Goal: Task Accomplishment & Management: Use online tool/utility

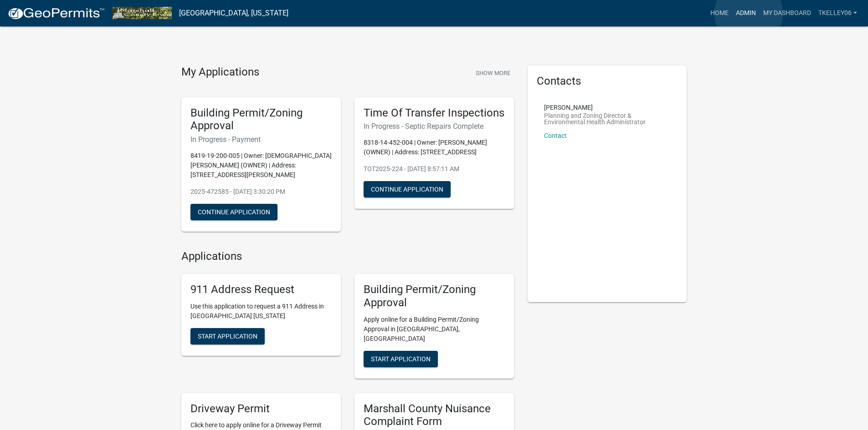
click at [748, 13] on link "Admin" at bounding box center [745, 13] width 27 height 17
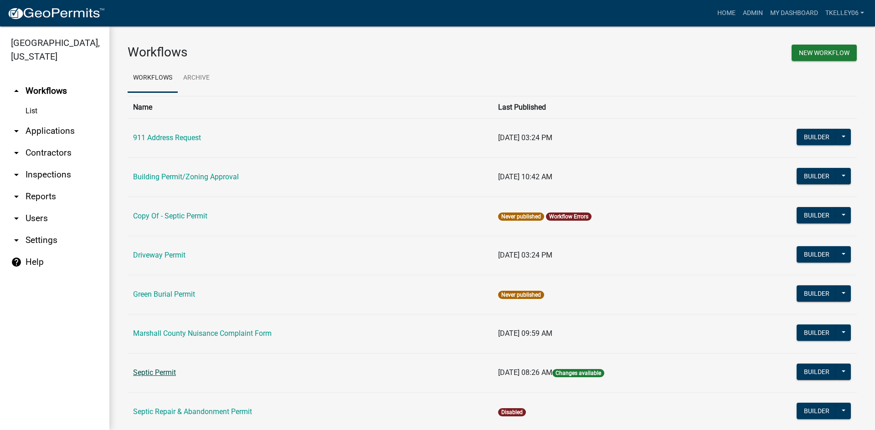
click at [164, 372] on link "Septic Permit" at bounding box center [154, 373] width 43 height 9
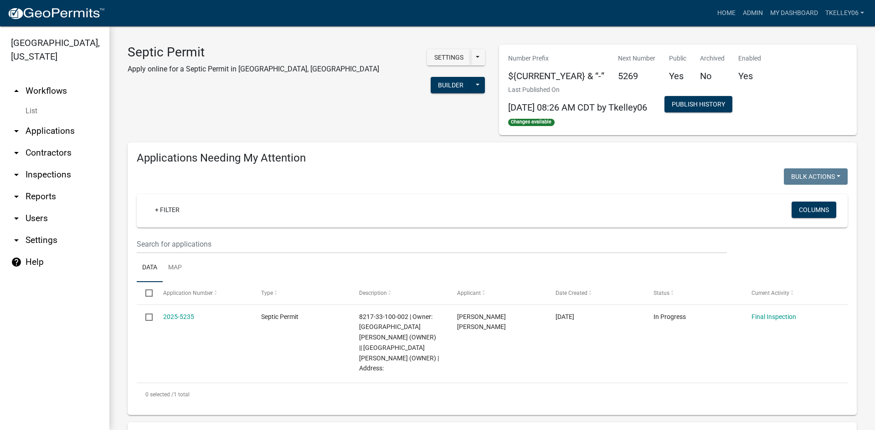
select select "3: 100"
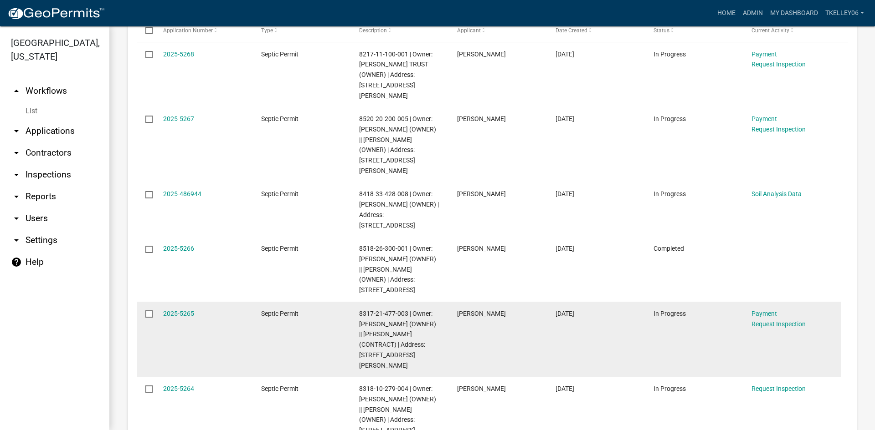
scroll to position [501, 0]
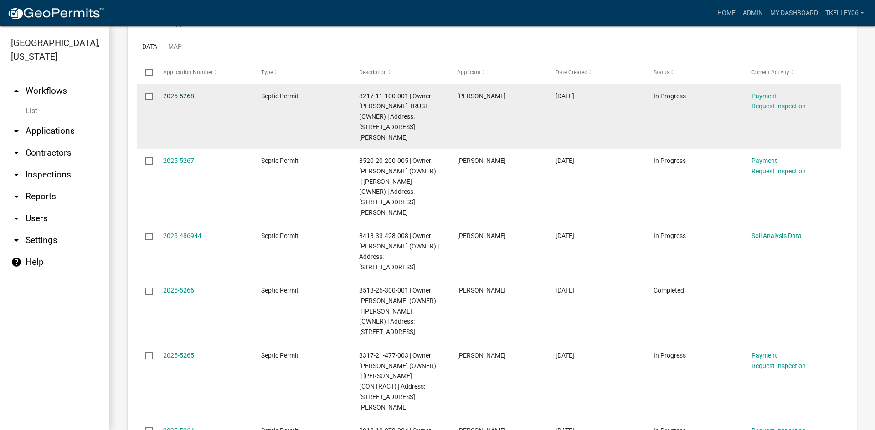
click at [186, 92] on link "2025-5268" at bounding box center [178, 95] width 31 height 7
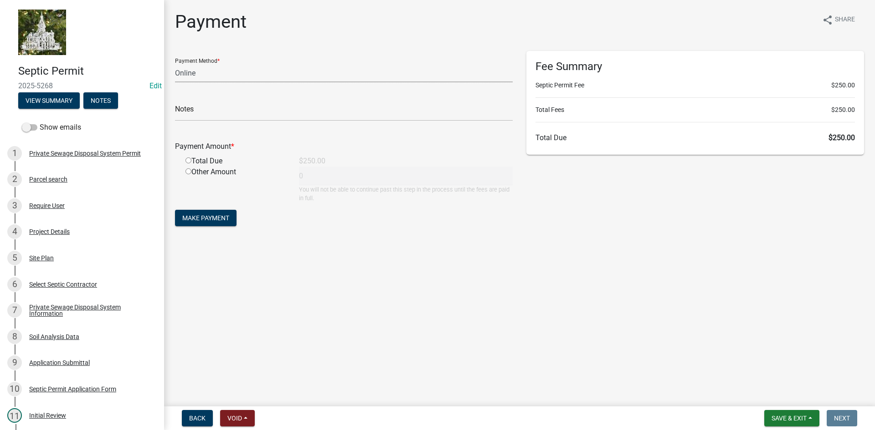
click at [195, 73] on select "Credit Card POS Check Cash Online" at bounding box center [344, 73] width 338 height 19
select select "1: 0"
click at [175, 64] on select "Credit Card POS Check Cash Online" at bounding box center [344, 73] width 338 height 19
click at [202, 110] on input "text" at bounding box center [344, 111] width 338 height 19
type input "014129"
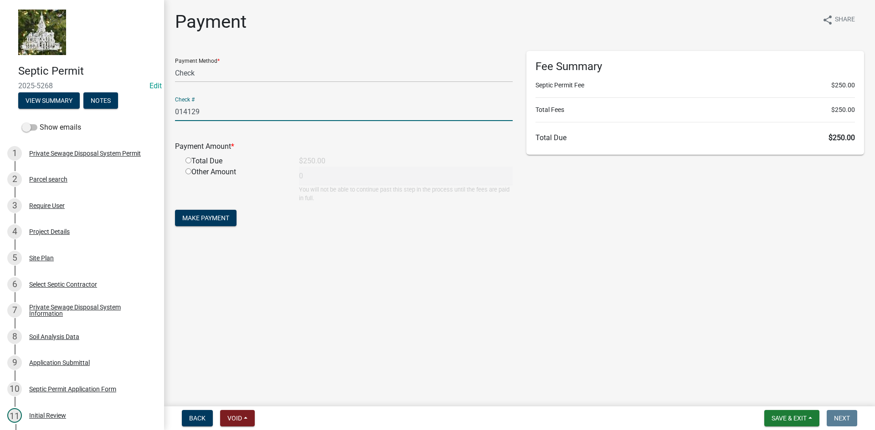
click at [187, 161] on input "radio" at bounding box center [188, 161] width 6 height 6
radio input "true"
type input "250"
click at [194, 218] on span "Make Payment" at bounding box center [205, 218] width 47 height 7
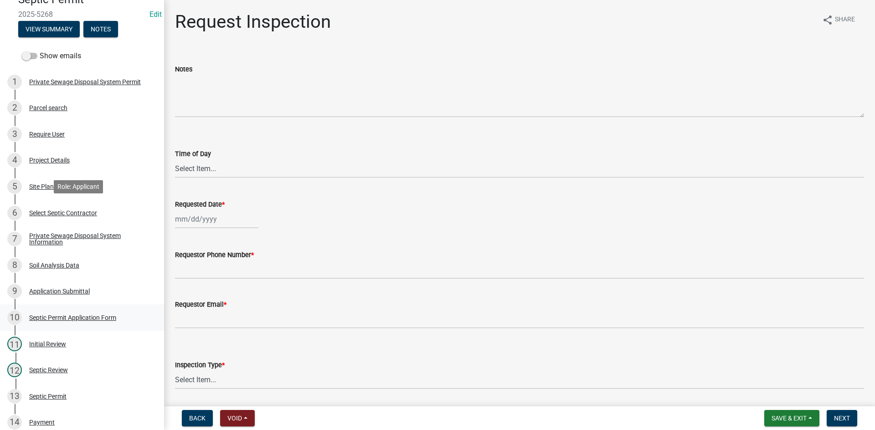
scroll to position [182, 0]
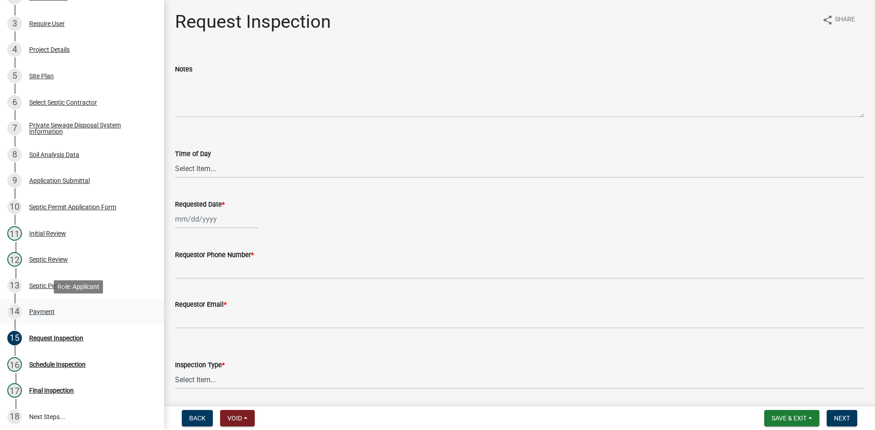
click at [46, 312] on div "Payment" at bounding box center [42, 312] width 26 height 6
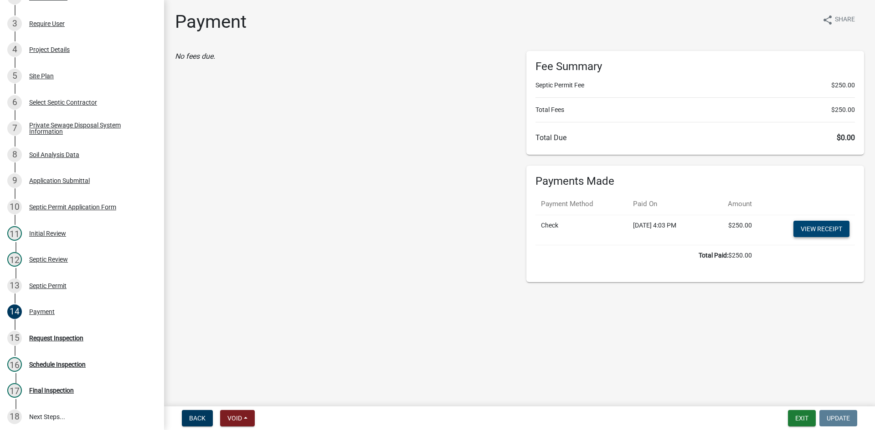
click at [818, 229] on link "View receipt" at bounding box center [821, 229] width 56 height 16
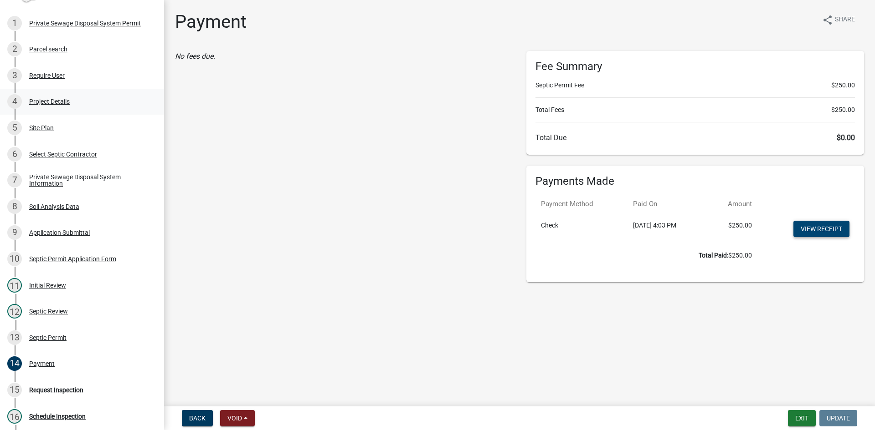
scroll to position [0, 0]
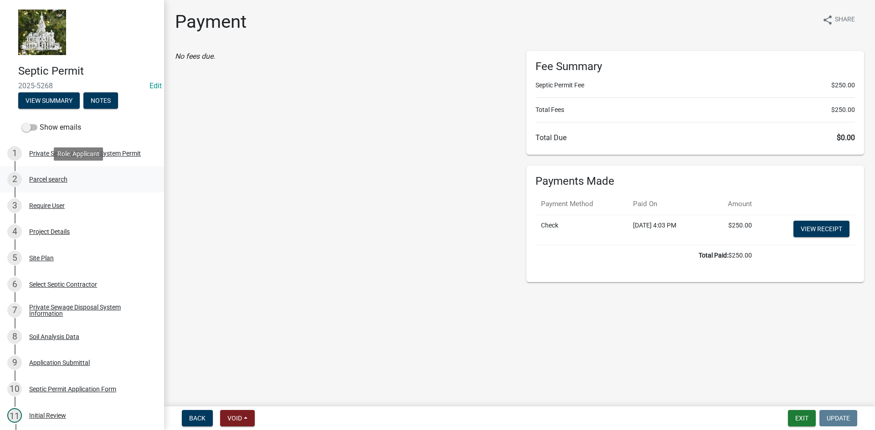
click at [38, 179] on div "Parcel search" at bounding box center [48, 179] width 38 height 6
